Goal: Task Accomplishment & Management: Use online tool/utility

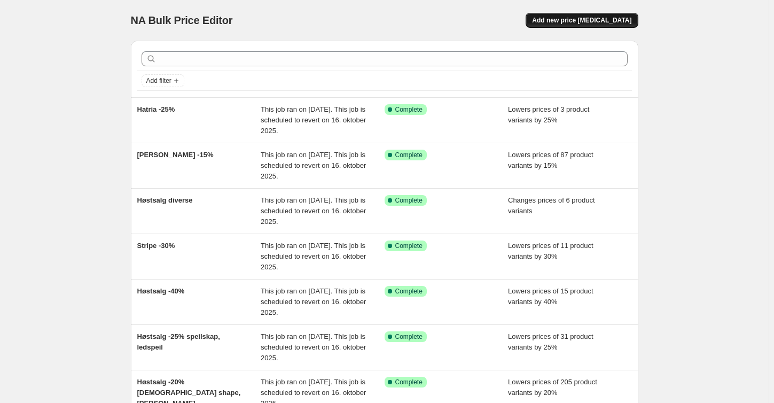
click at [565, 14] on button "Add new price [MEDICAL_DATA]" at bounding box center [582, 20] width 112 height 15
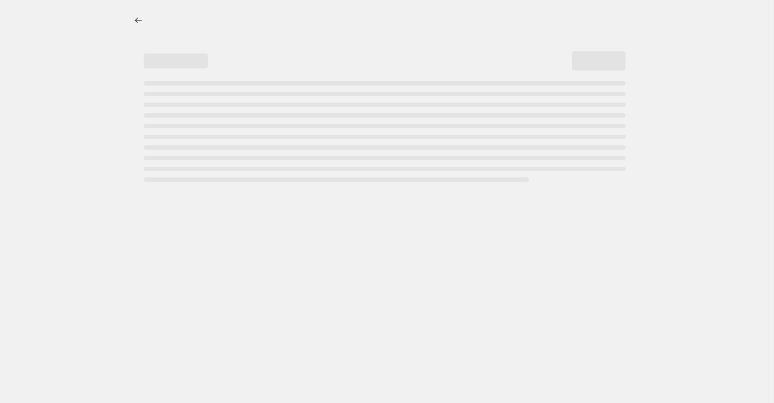
select select "percentage"
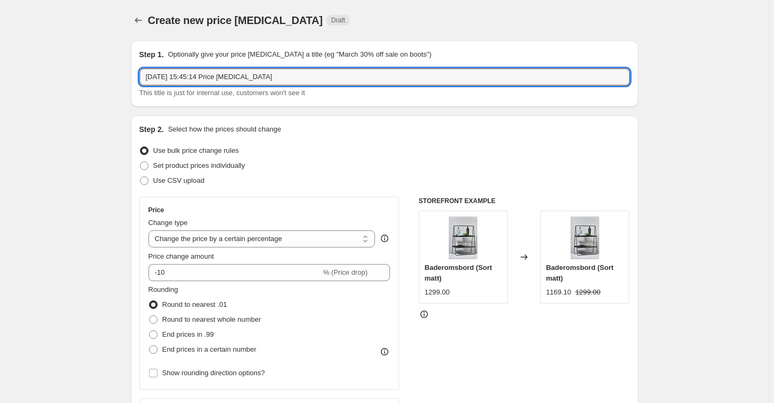
drag, startPoint x: 301, startPoint y: 75, endPoint x: 114, endPoint y: 75, distance: 186.4
type input "[PERSON_NAME] v1 outlet"
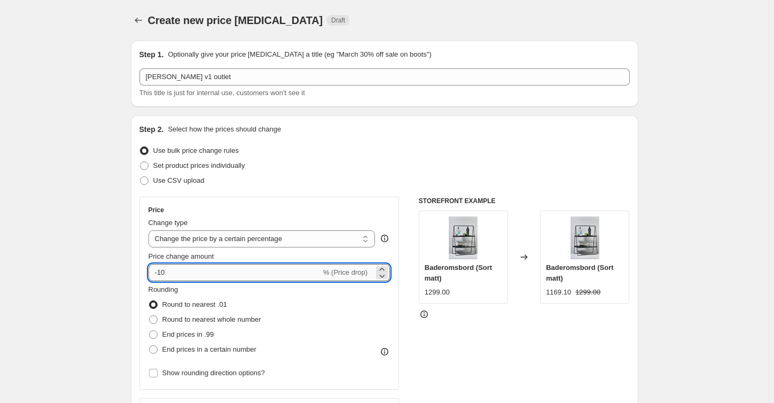
click at [214, 273] on input "-10" at bounding box center [234, 272] width 173 height 17
type input "-1"
type input "-40"
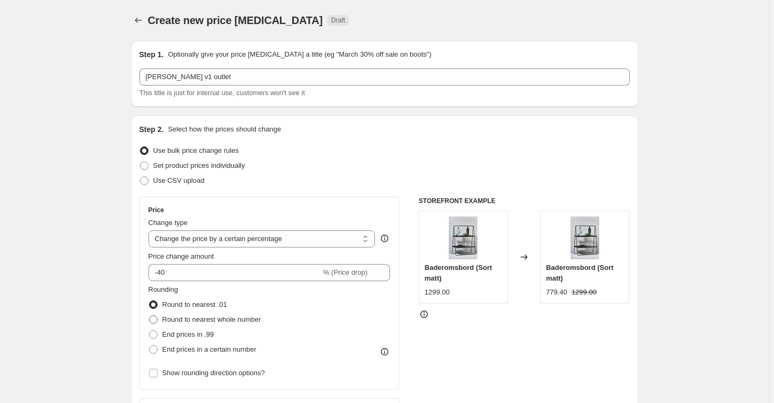
click at [203, 315] on span "Round to nearest whole number" at bounding box center [211, 319] width 99 height 8
click at [150, 315] on input "Round to nearest whole number" at bounding box center [149, 315] width 1 height 1
radio input "true"
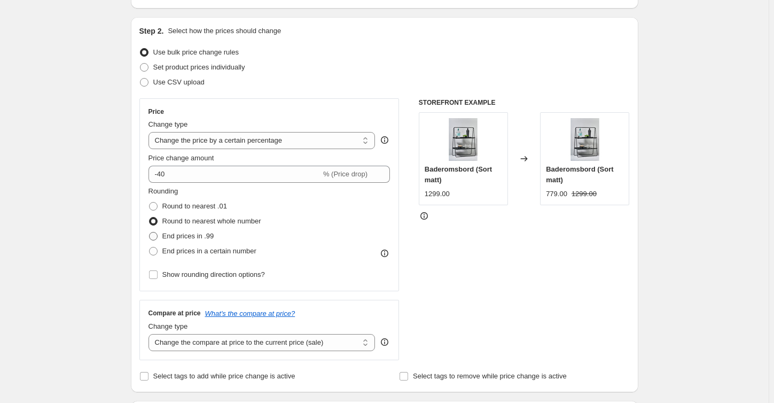
scroll to position [113, 0]
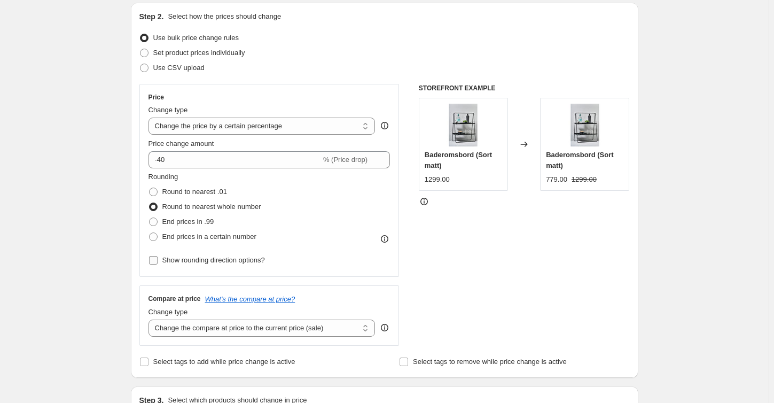
click at [208, 262] on span "Show rounding direction options?" at bounding box center [213, 260] width 103 height 8
click at [158, 262] on input "Show rounding direction options?" at bounding box center [153, 260] width 9 height 9
checkbox input "true"
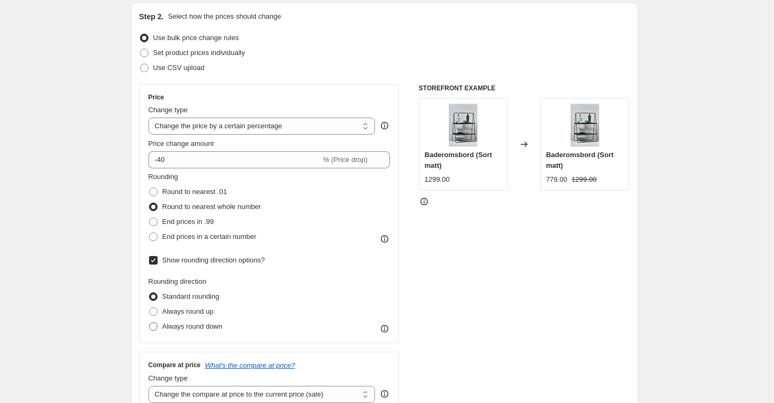
click at [184, 323] on span "Always round down" at bounding box center [192, 326] width 60 height 8
click at [150, 323] on input "Always round down" at bounding box center [149, 322] width 1 height 1
radio input "true"
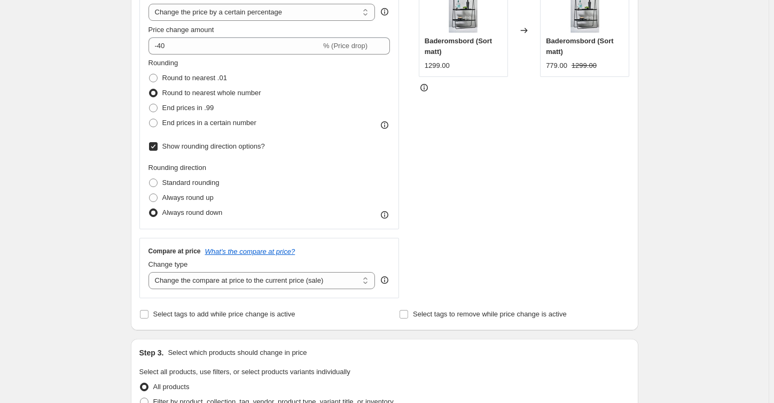
scroll to position [340, 0]
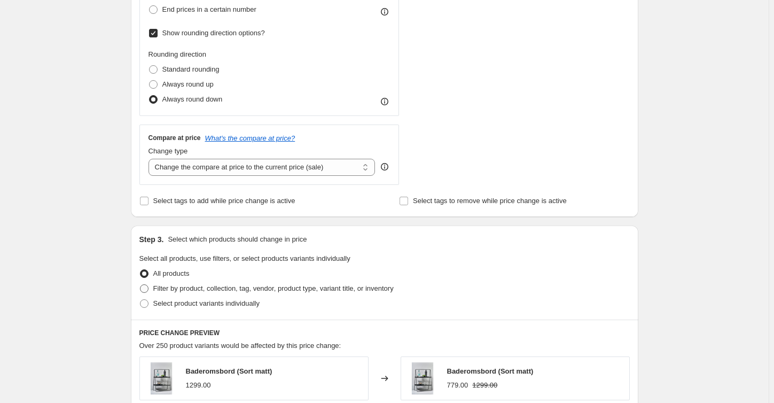
click at [202, 285] on span "Filter by product, collection, tag, vendor, product type, variant title, or inv…" at bounding box center [273, 288] width 240 height 8
click at [140, 285] on input "Filter by product, collection, tag, vendor, product type, variant title, or inv…" at bounding box center [140, 284] width 1 height 1
radio input "true"
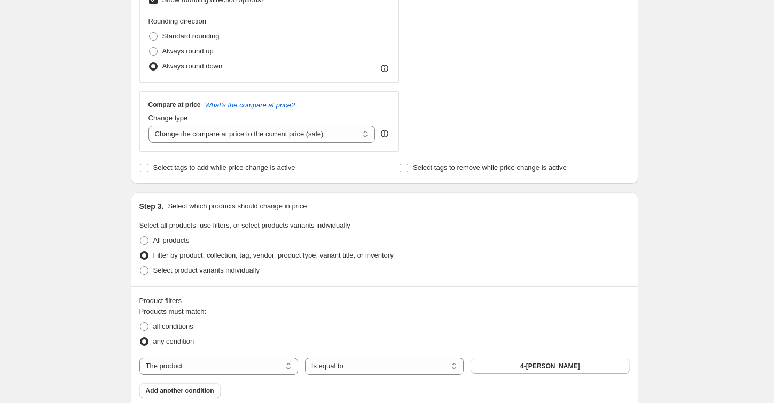
scroll to position [453, 0]
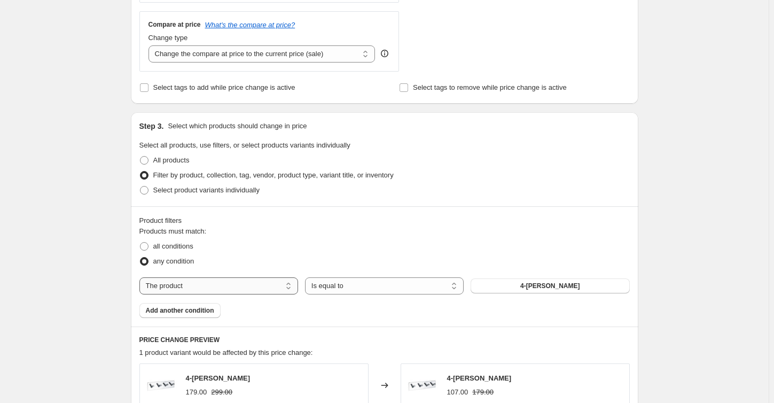
click at [224, 279] on select "The product The product's collection The product's tag The product's vendor The…" at bounding box center [218, 285] width 159 height 17
click at [592, 279] on button "4-krok - Krom" at bounding box center [550, 285] width 159 height 15
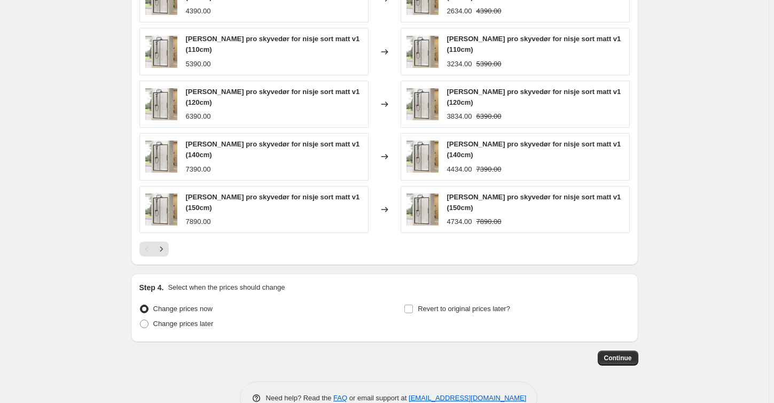
scroll to position [851, 0]
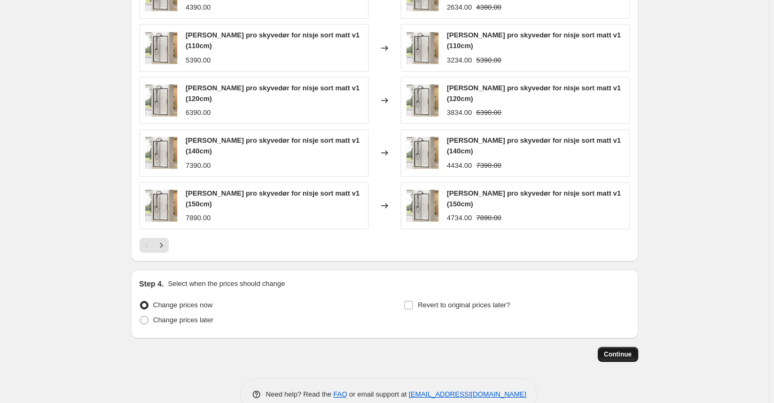
click at [618, 350] on span "Continue" at bounding box center [618, 354] width 28 height 9
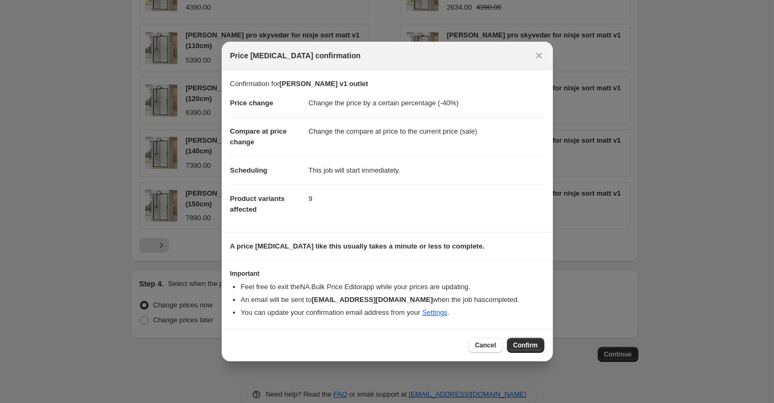
click at [544, 343] on div "Cancel Confirm" at bounding box center [387, 344] width 331 height 33
click at [533, 346] on span "Confirm" at bounding box center [525, 345] width 25 height 9
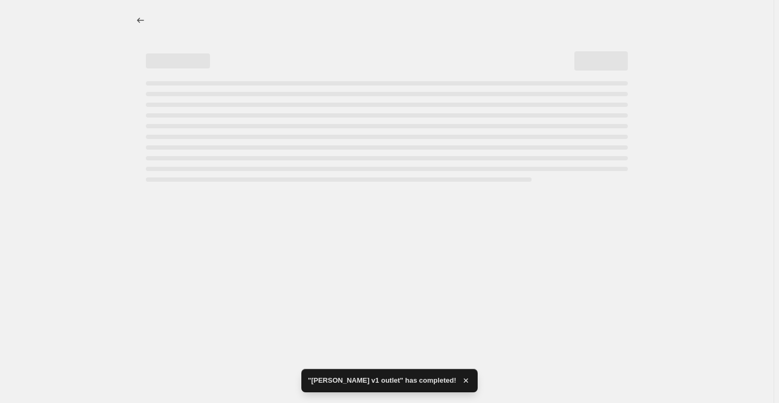
select select "percentage"
